Goal: Task Accomplishment & Management: Complete application form

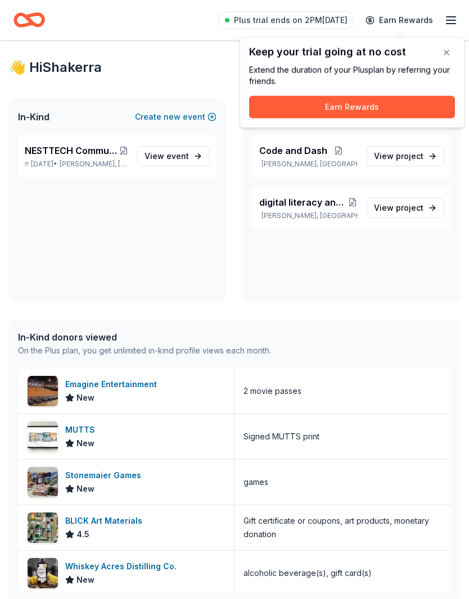
click at [463, 42] on div "Keep your trial going at no cost Extend the duration of your Plus plan by refer…" at bounding box center [351, 82] width 225 height 91
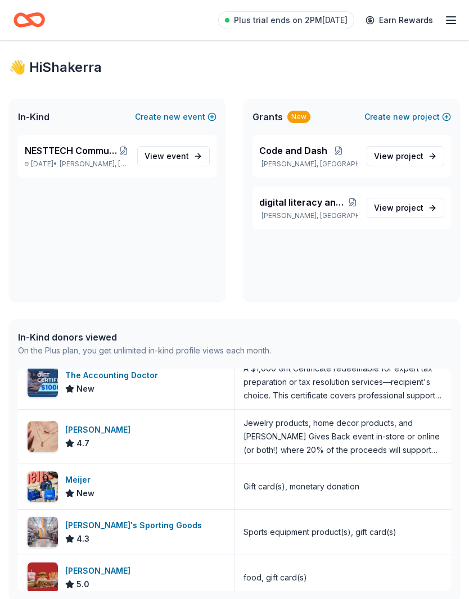
click at [437, 23] on link "Earn Rewards" at bounding box center [399, 20] width 81 height 20
click at [449, 21] on icon "button" at bounding box center [450, 19] width 13 height 13
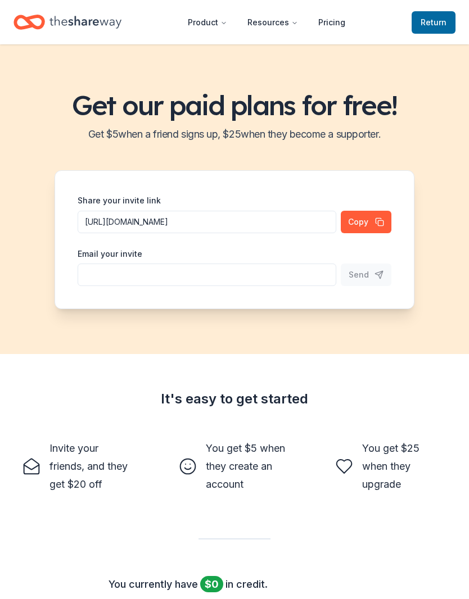
click at [41, 29] on icon "Home" at bounding box center [28, 22] width 31 height 26
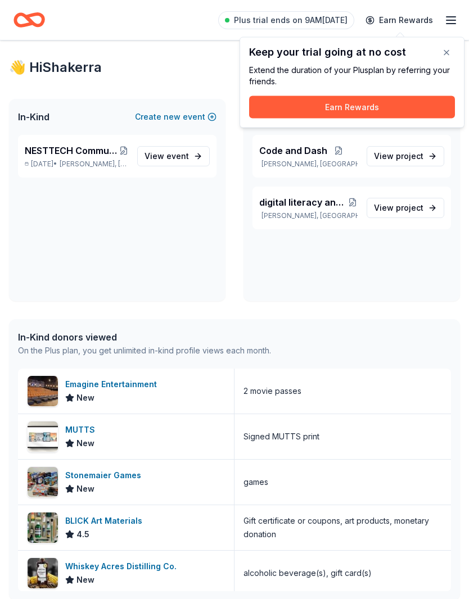
click at [168, 162] on span "View event" at bounding box center [166, 156] width 44 height 13
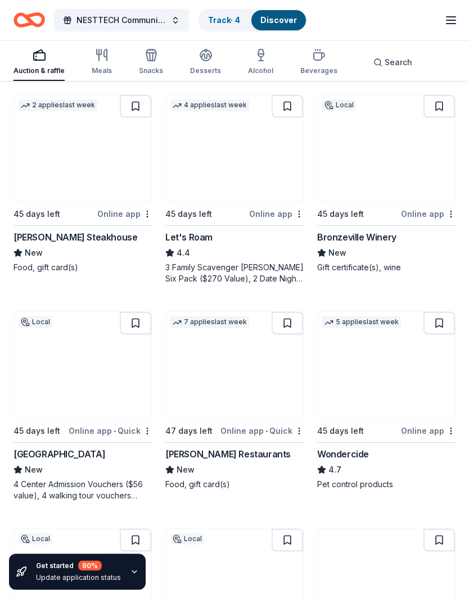
scroll to position [765, 0]
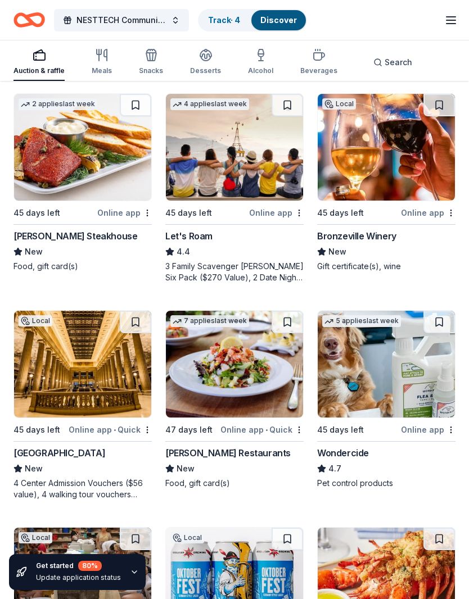
click at [403, 266] on div "Gift certificate(s), wine" at bounding box center [386, 266] width 138 height 11
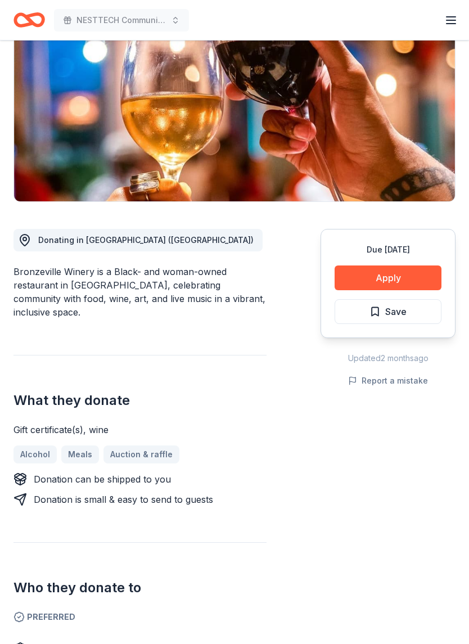
scroll to position [139, 0]
click at [426, 277] on button "Apply" at bounding box center [388, 278] width 107 height 25
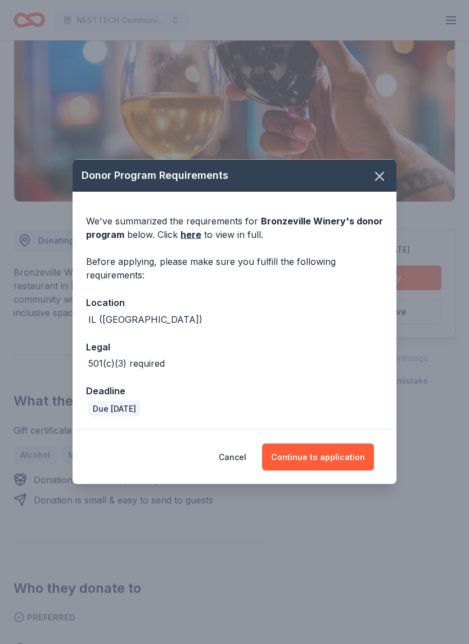
click at [350, 457] on button "Continue to application" at bounding box center [318, 457] width 112 height 27
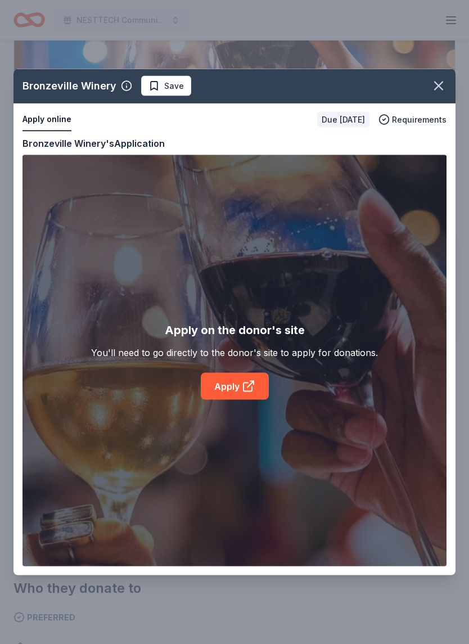
click at [233, 383] on link "Apply" at bounding box center [235, 386] width 68 height 27
